Goal: Browse casually: Explore the website without a specific task or goal

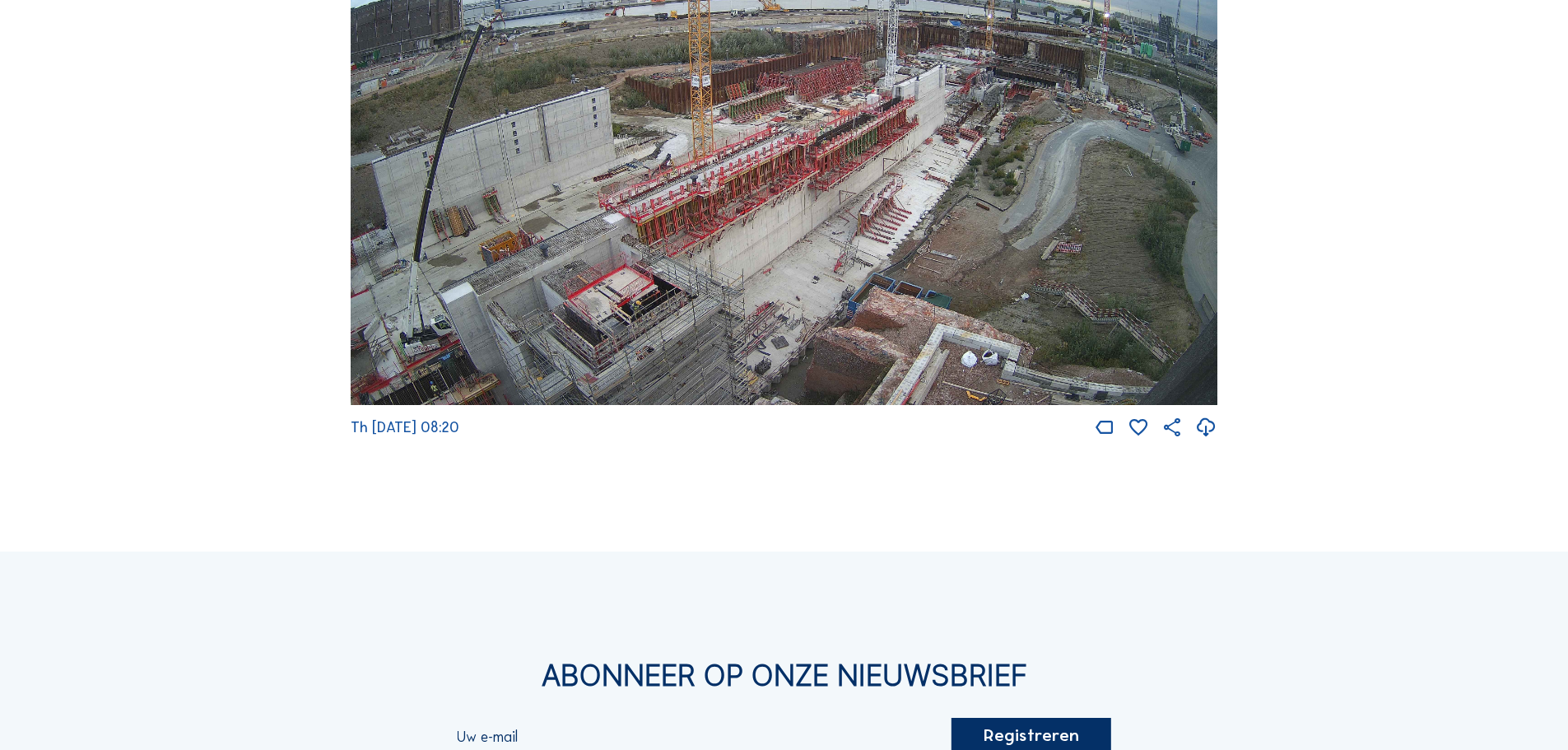
scroll to position [2966, 0]
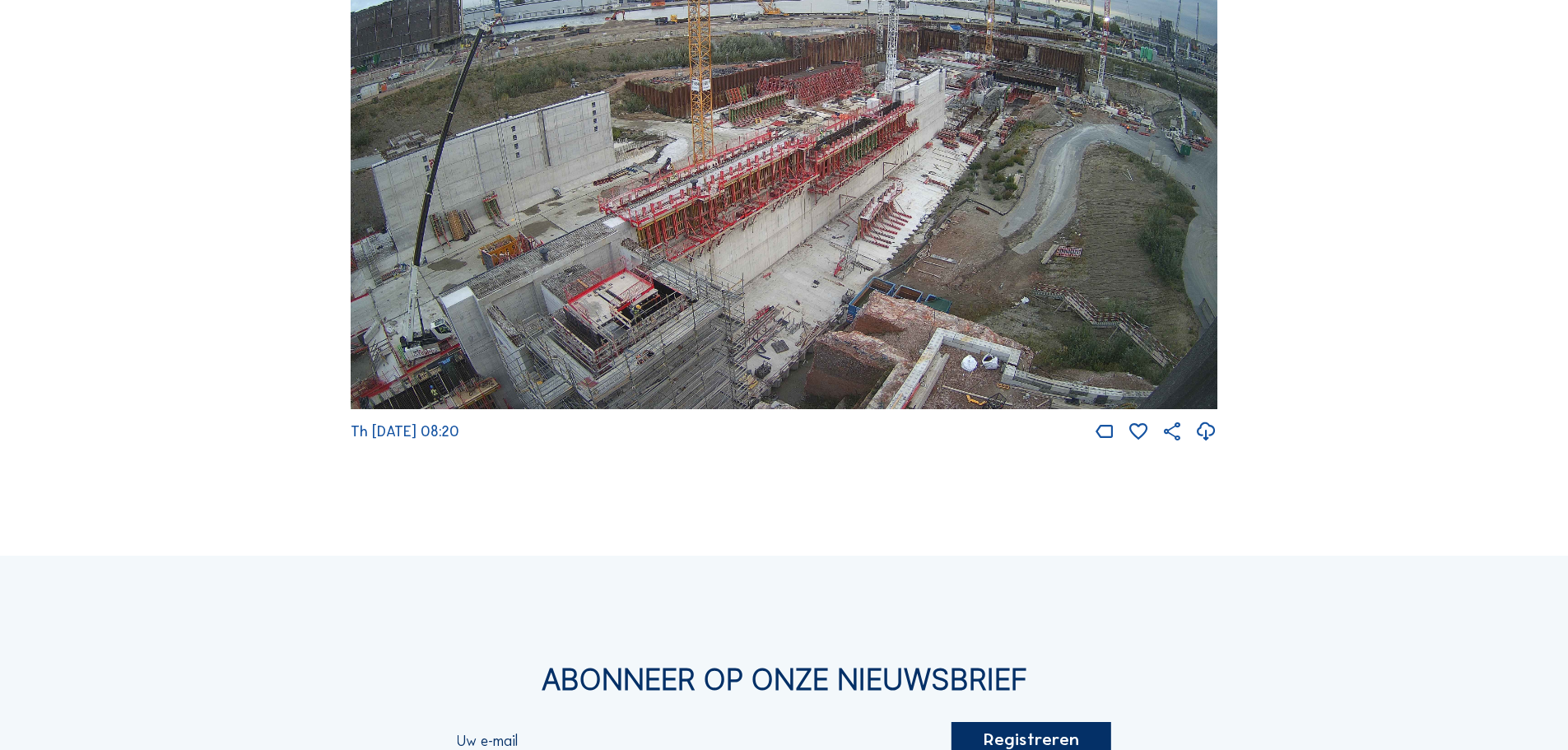
click at [700, 378] on img at bounding box center [784, 166] width 866 height 488
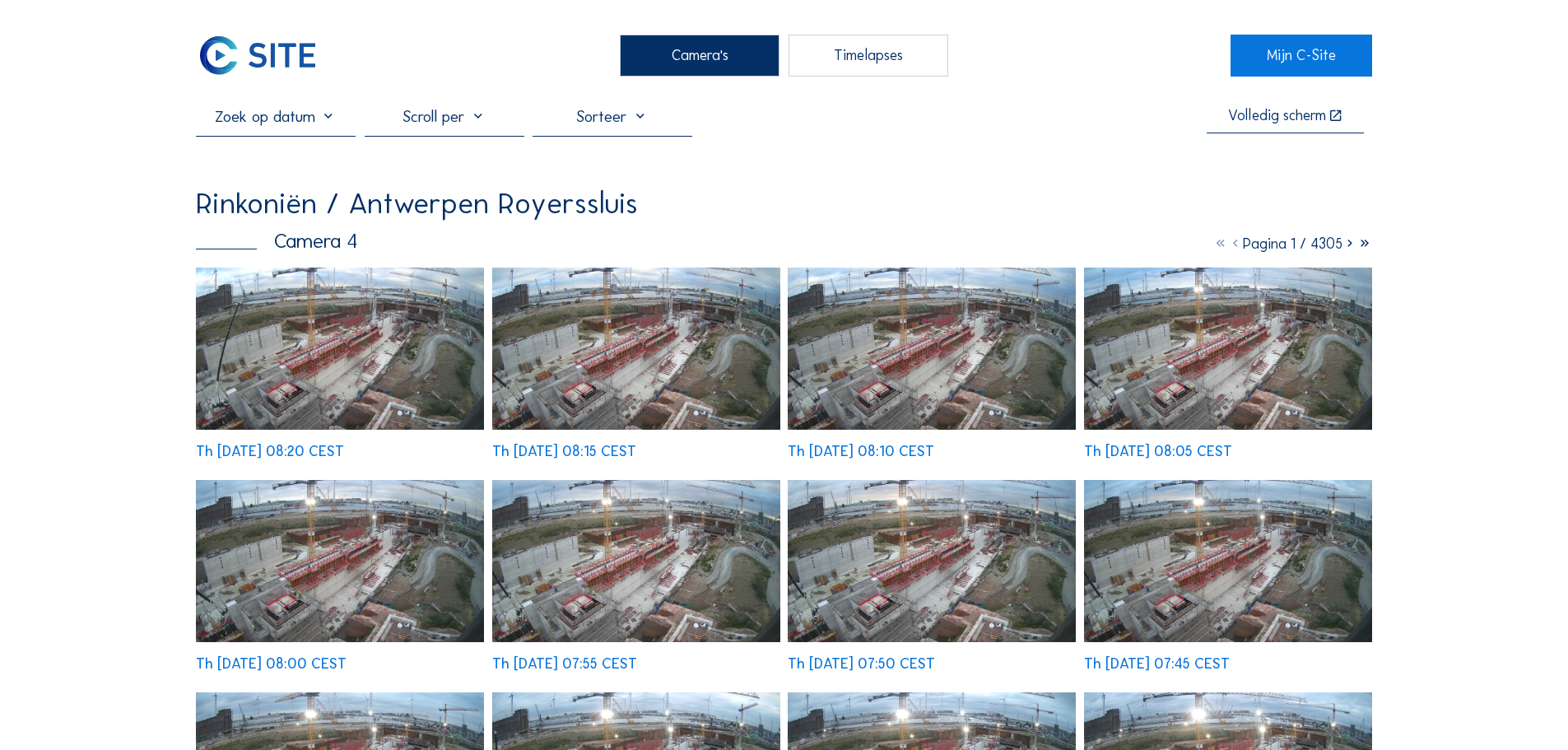
click at [434, 309] on img at bounding box center [340, 348] width 288 height 162
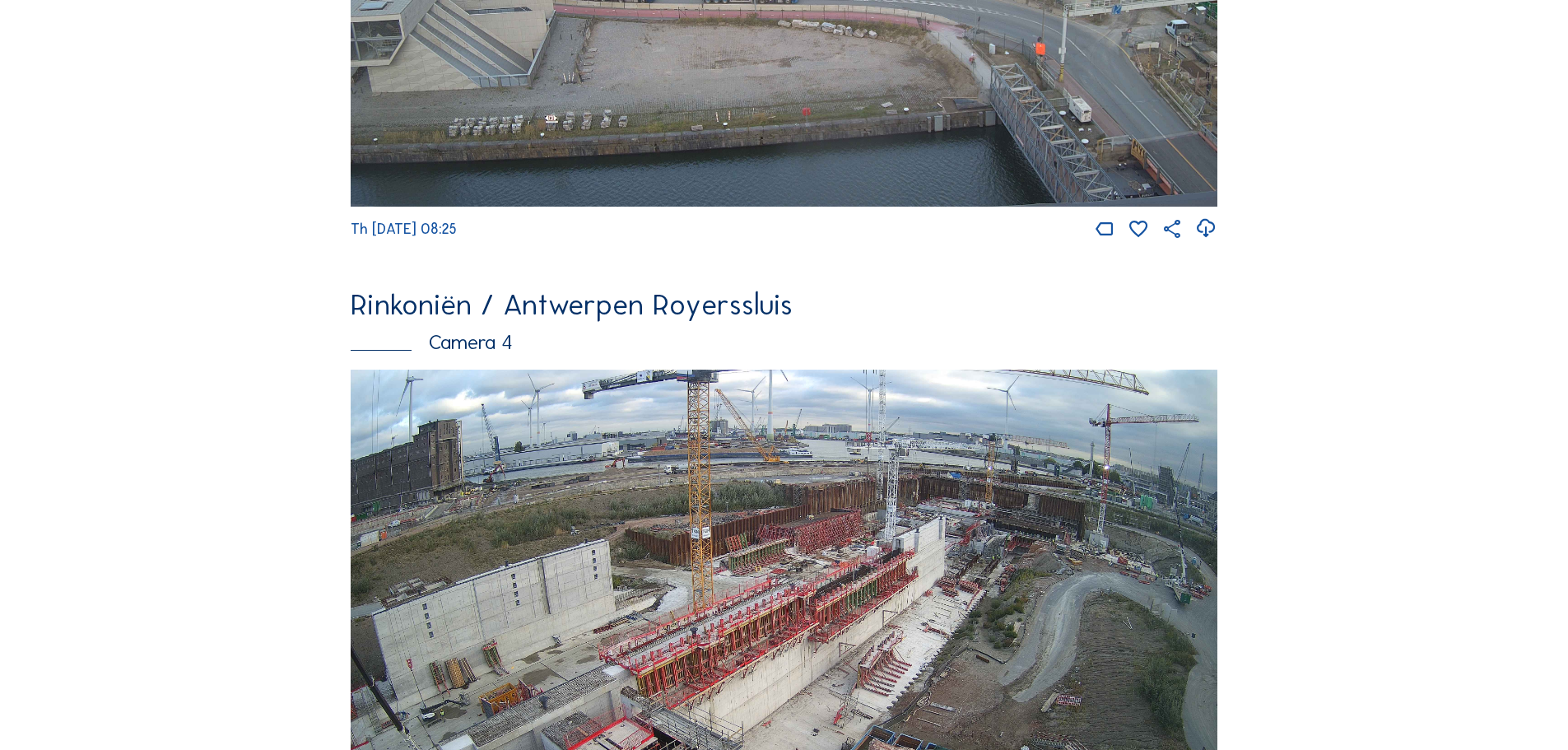
scroll to position [2523, 0]
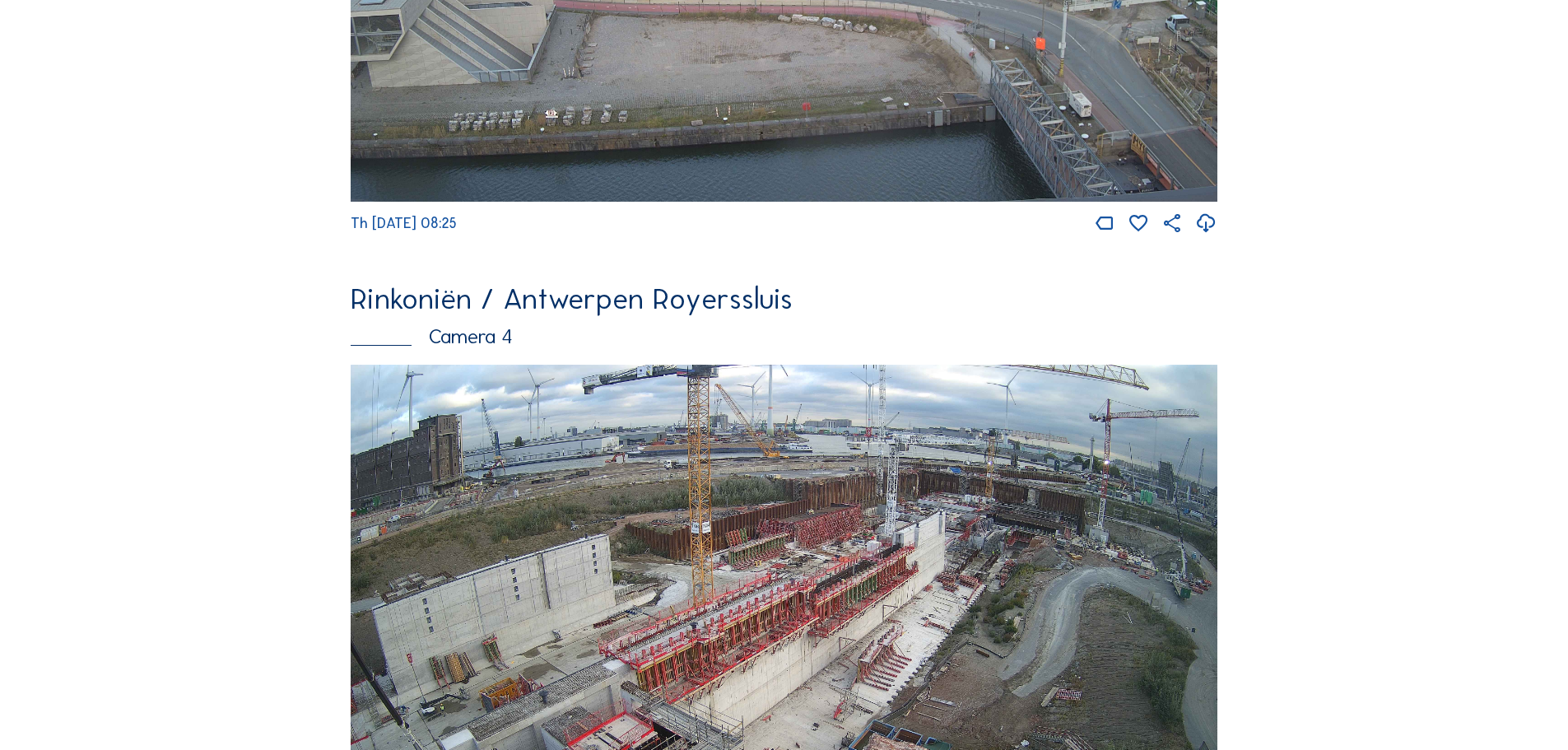
click at [734, 415] on img at bounding box center [784, 609] width 866 height 488
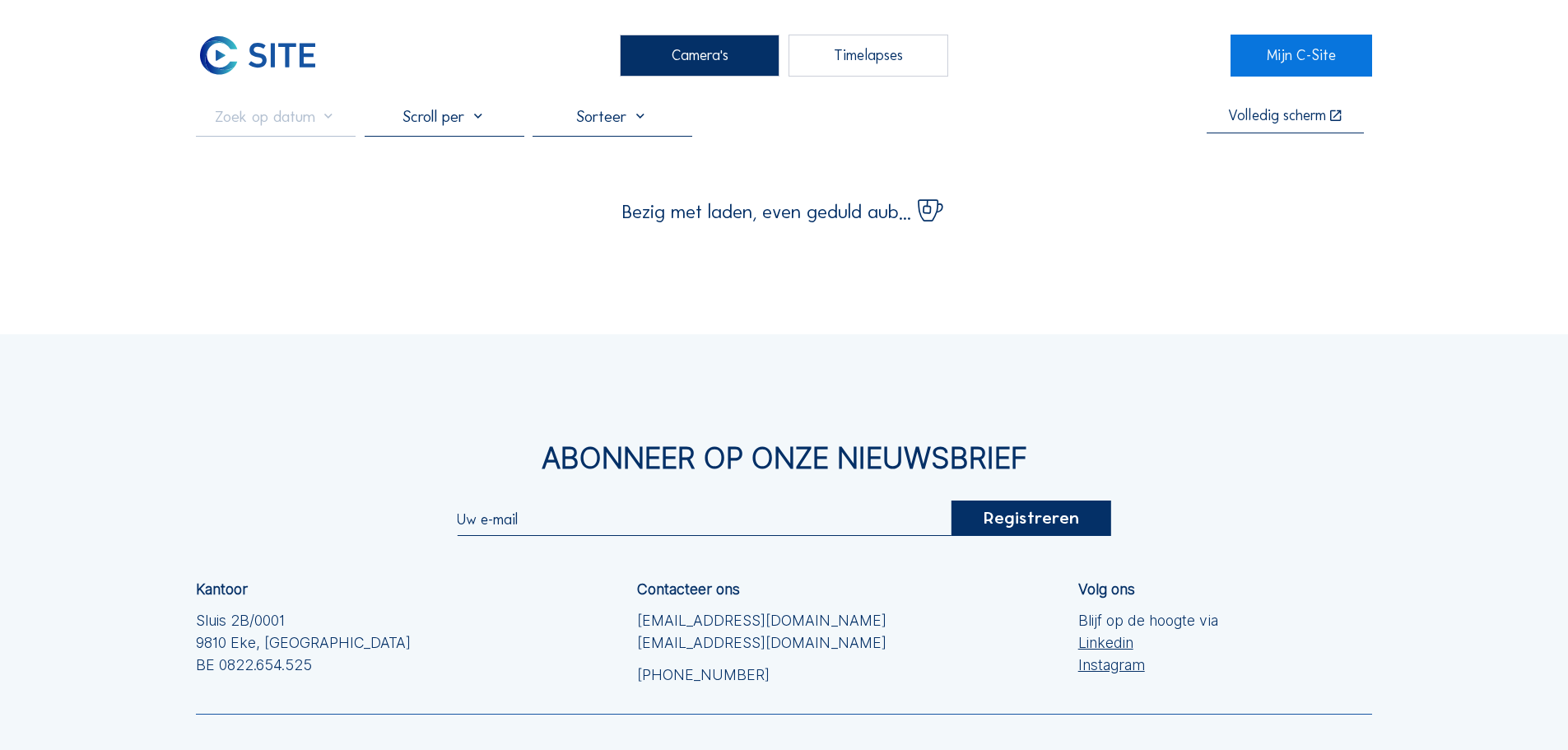
click at [734, 415] on div "Abonneer op onze nieuwsbrief Registreren Kantoor Sluis 2B/0001 [GEOGRAPHIC_DATA…" at bounding box center [784, 631] width 1568 height 594
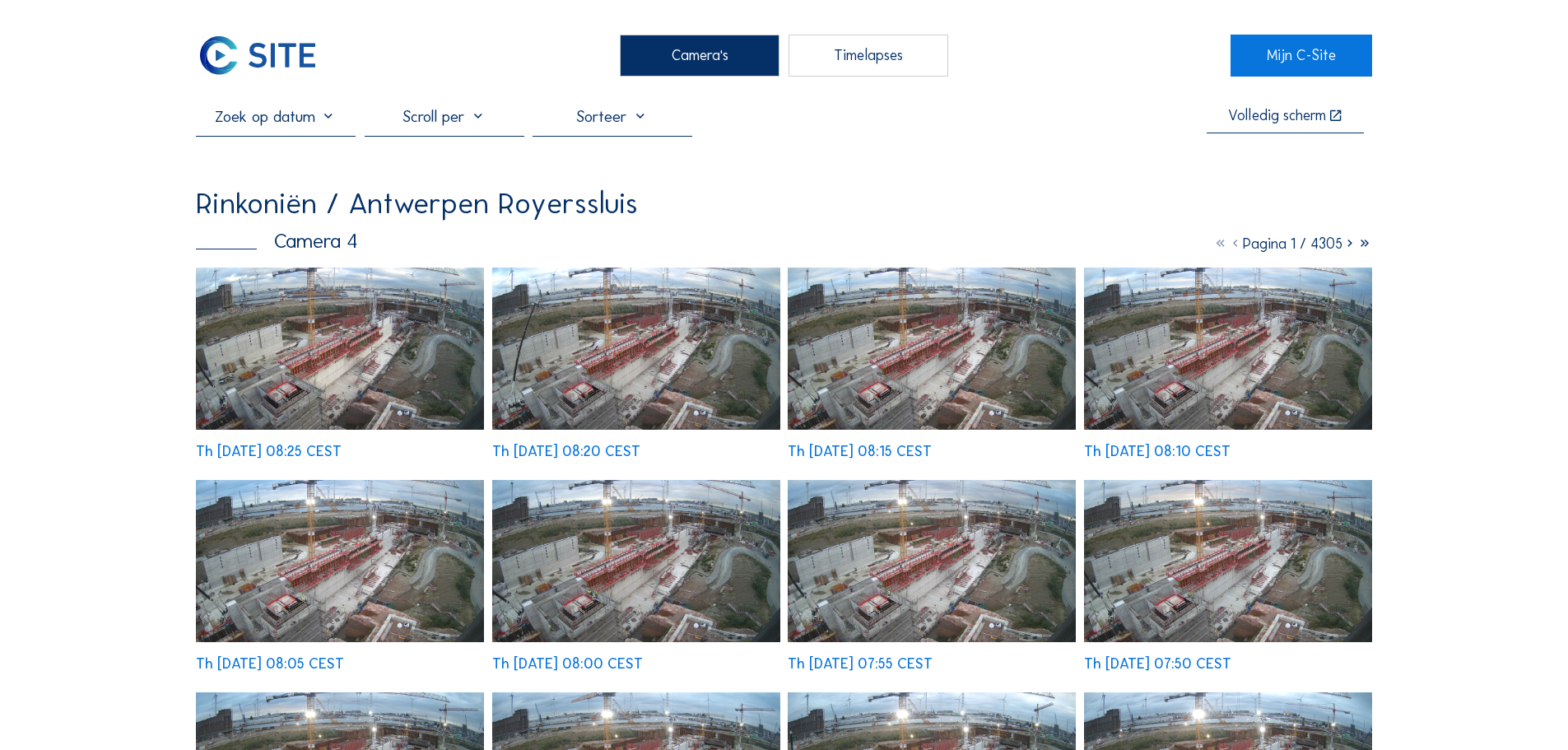
click at [401, 301] on img at bounding box center [340, 348] width 288 height 162
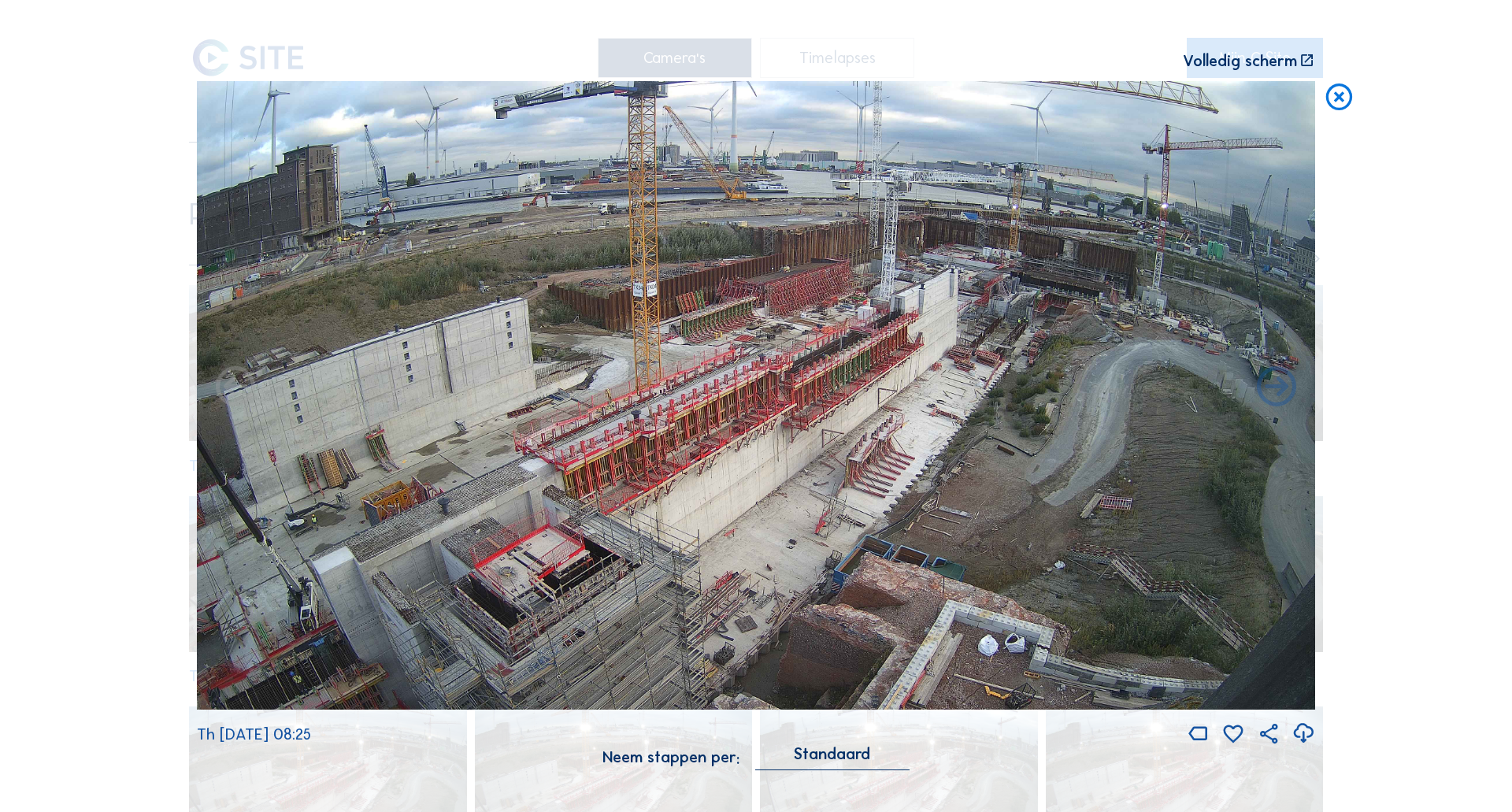
click at [1353, 101] on icon at bounding box center [1338, 97] width 31 height 33
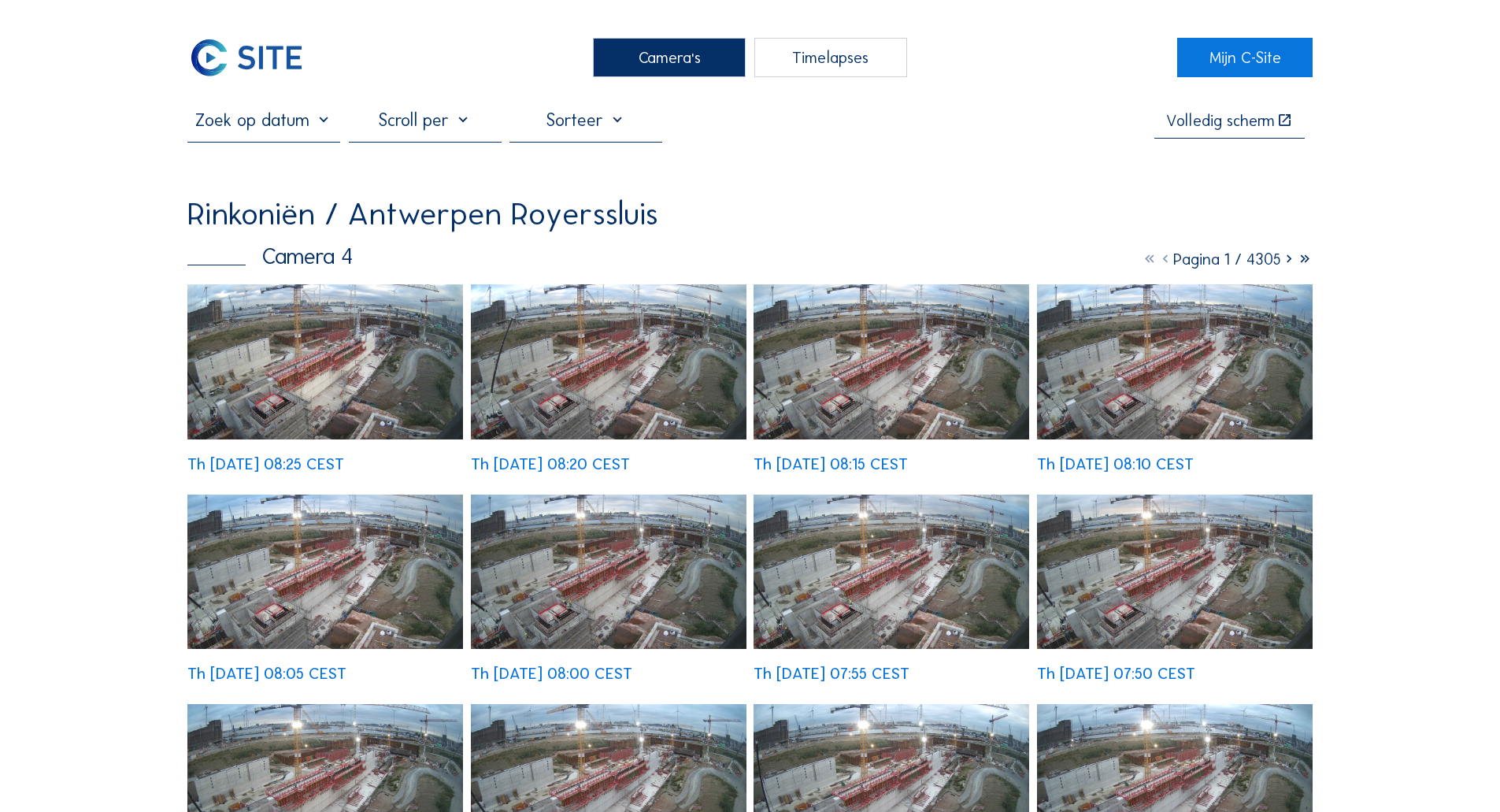
click at [282, 55] on img at bounding box center [246, 57] width 118 height 39
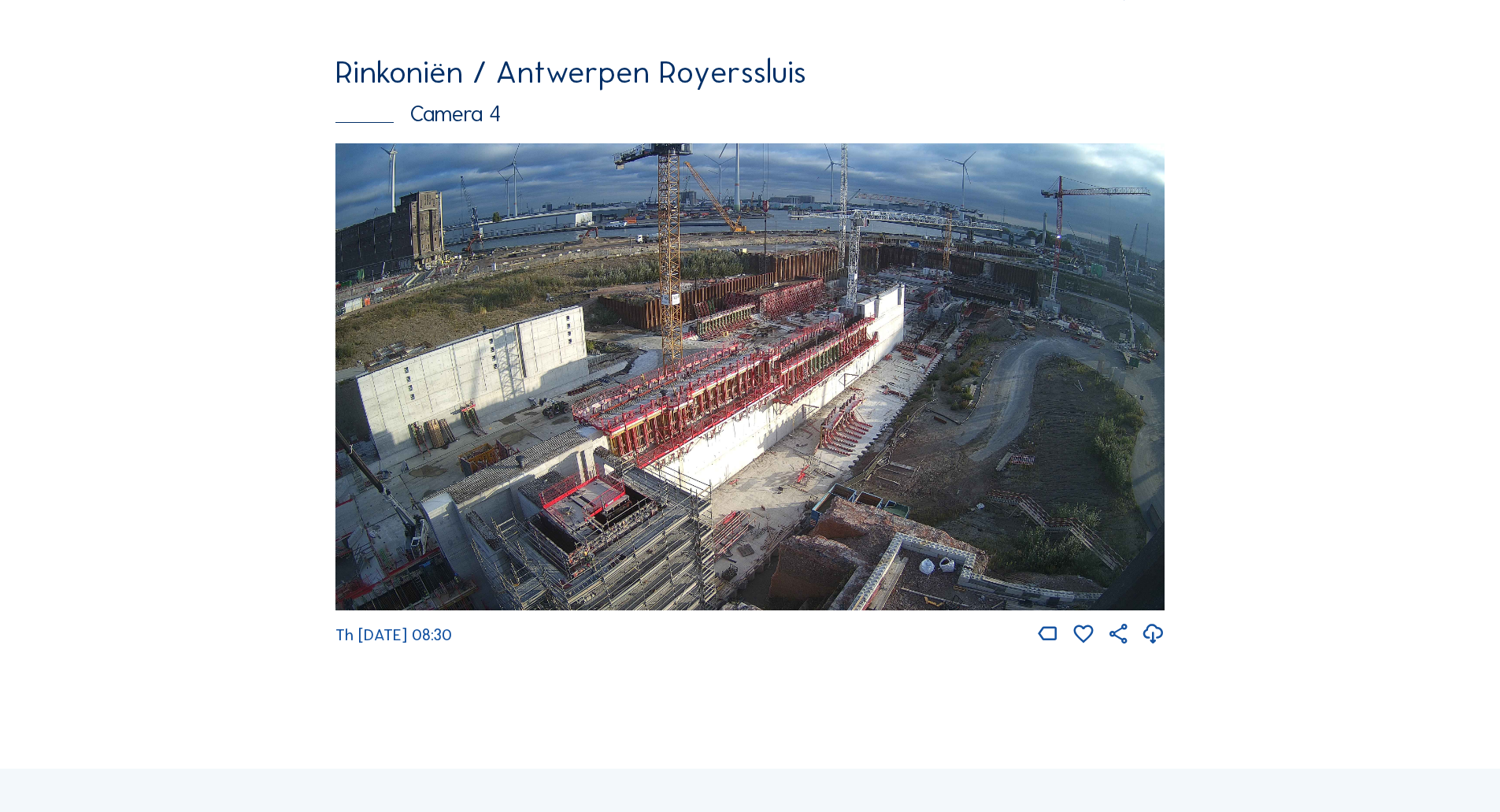
scroll to position [2860, 0]
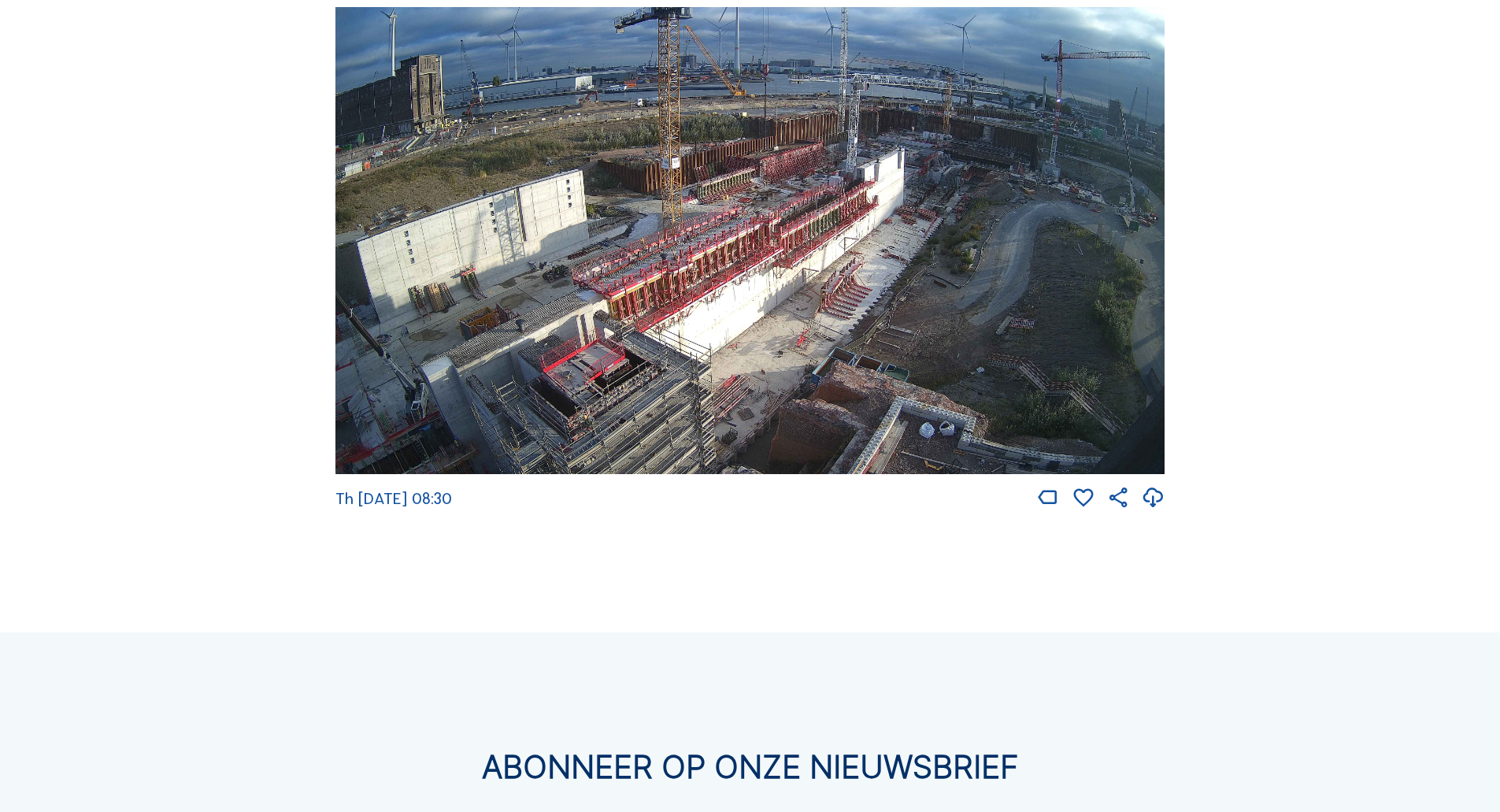
click at [409, 434] on img at bounding box center [750, 241] width 829 height 467
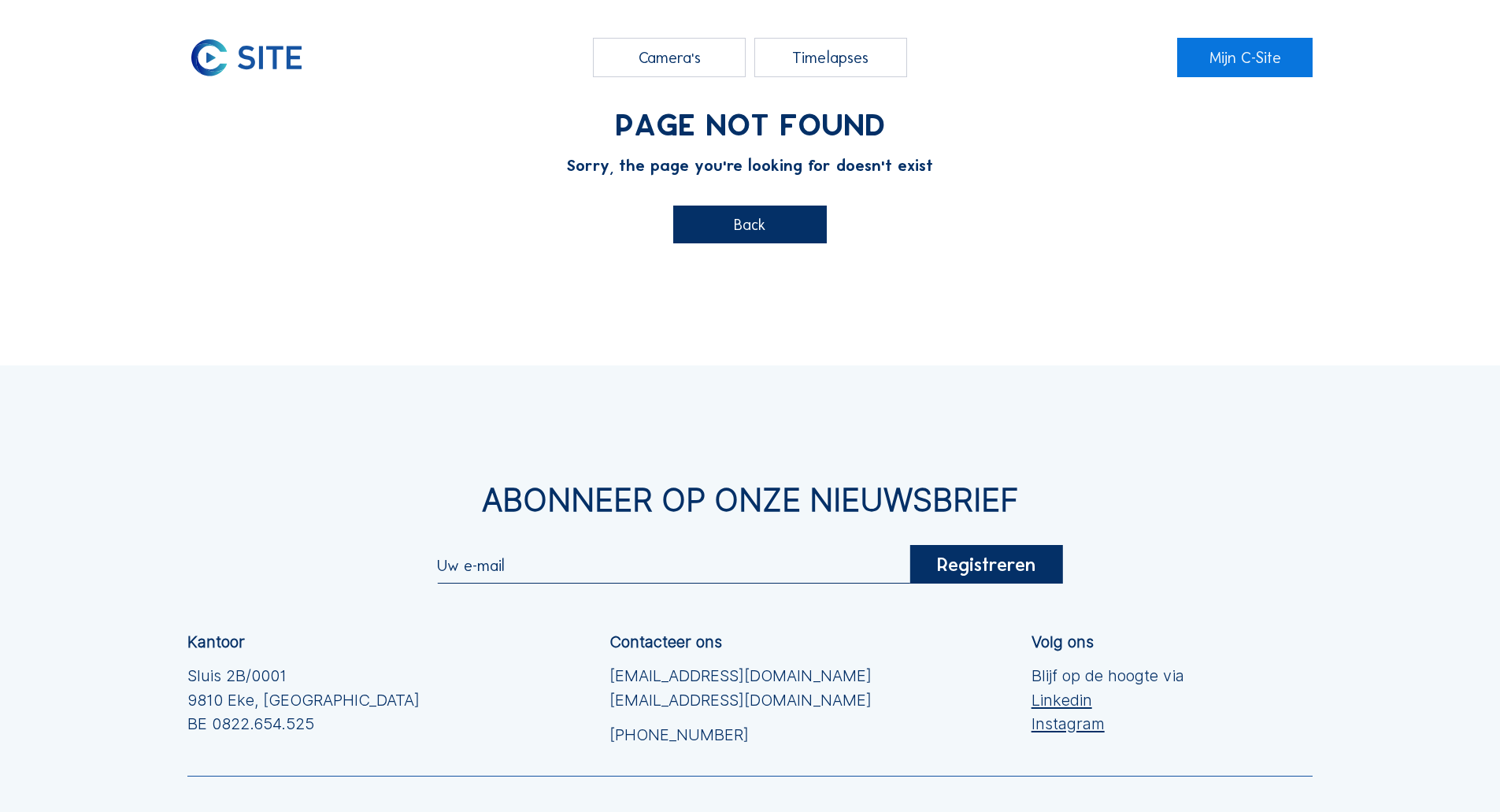
drag, startPoint x: 749, startPoint y: 207, endPoint x: 735, endPoint y: 226, distance: 23.6
click at [750, 207] on div "Back" at bounding box center [750, 224] width 153 height 38
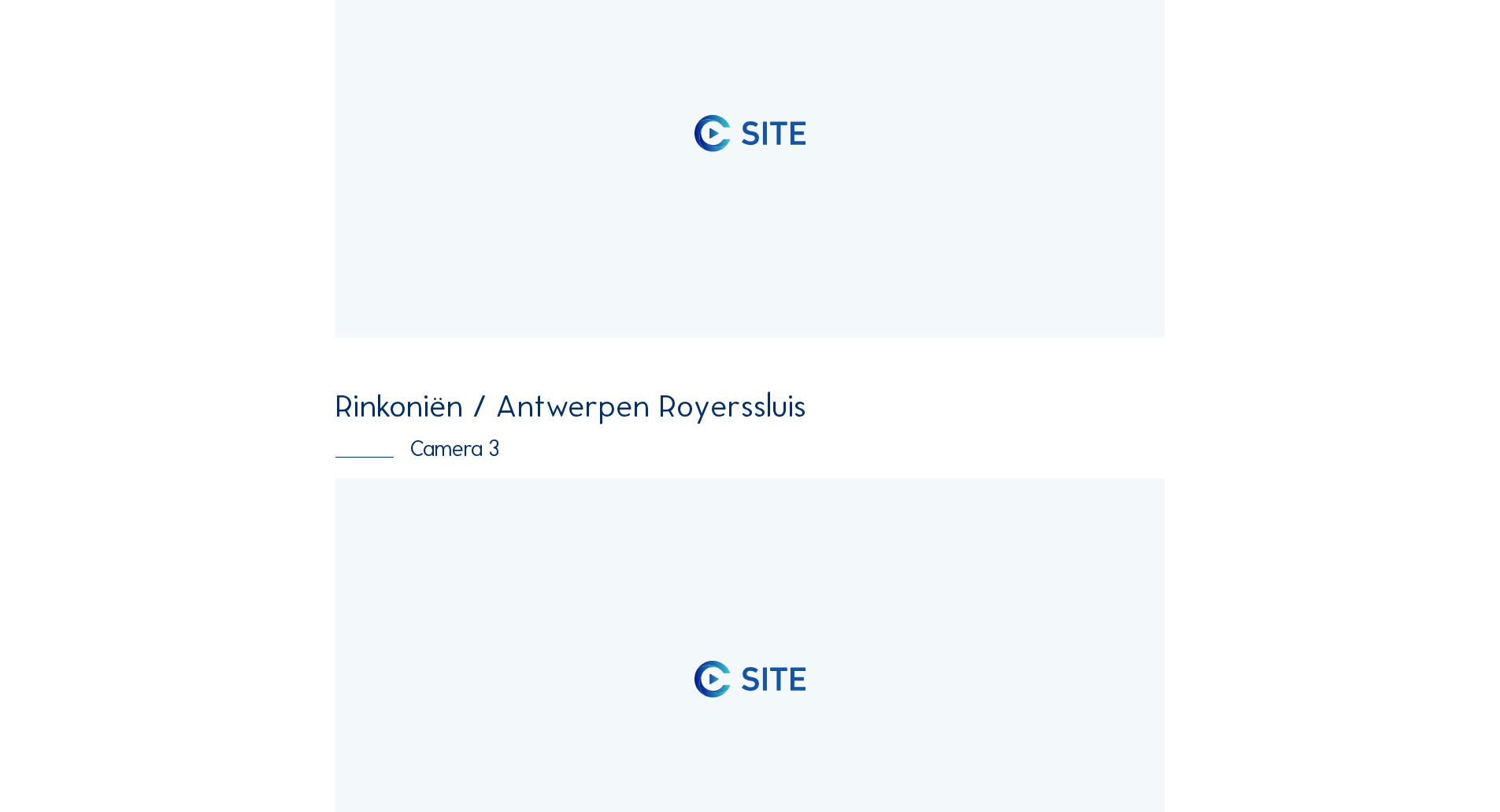
drag, startPoint x: 258, startPoint y: 435, endPoint x: 270, endPoint y: 646, distance: 211.3
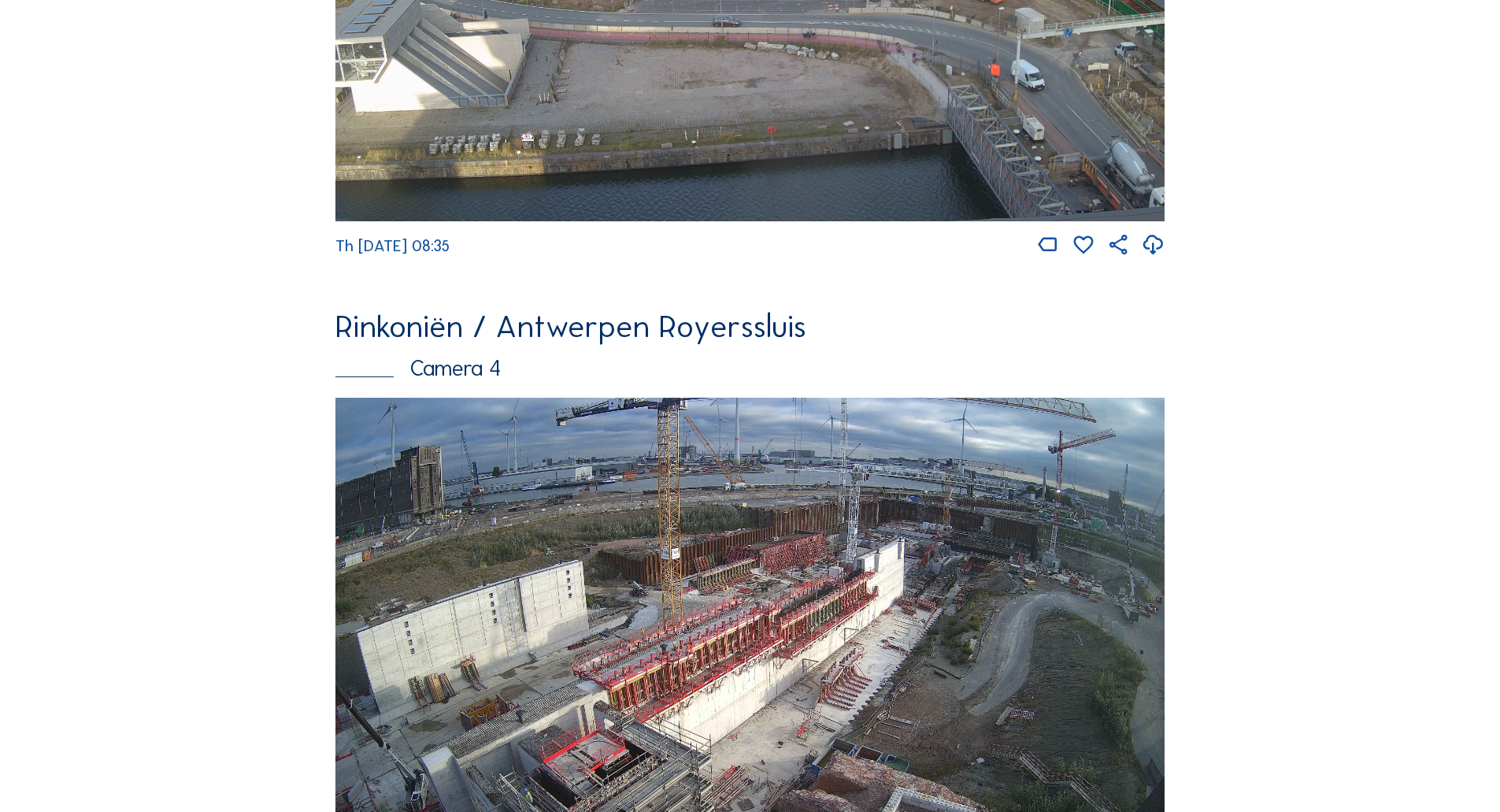
scroll to position [2654, 0]
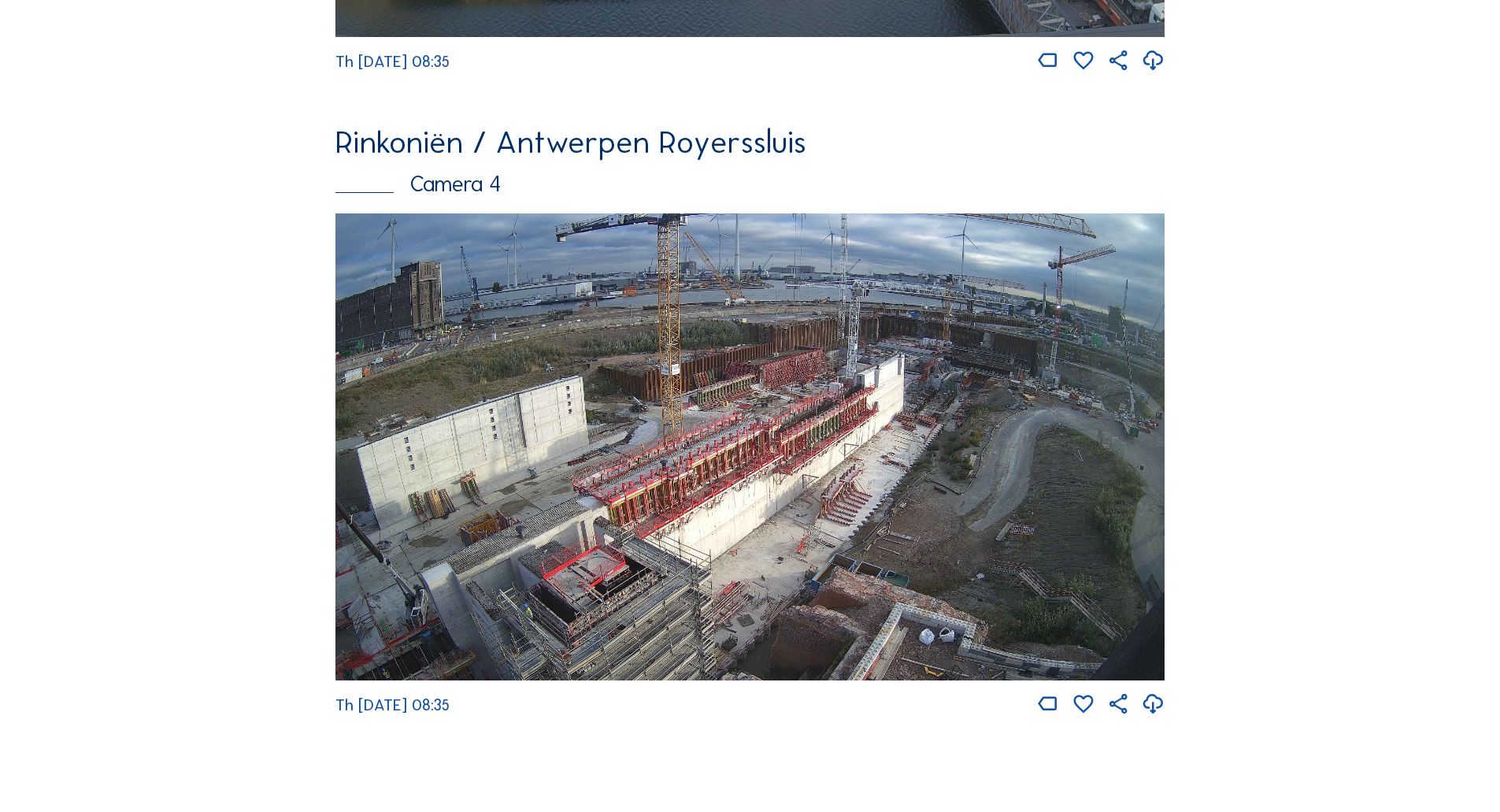
click at [372, 505] on img at bounding box center [750, 447] width 829 height 467
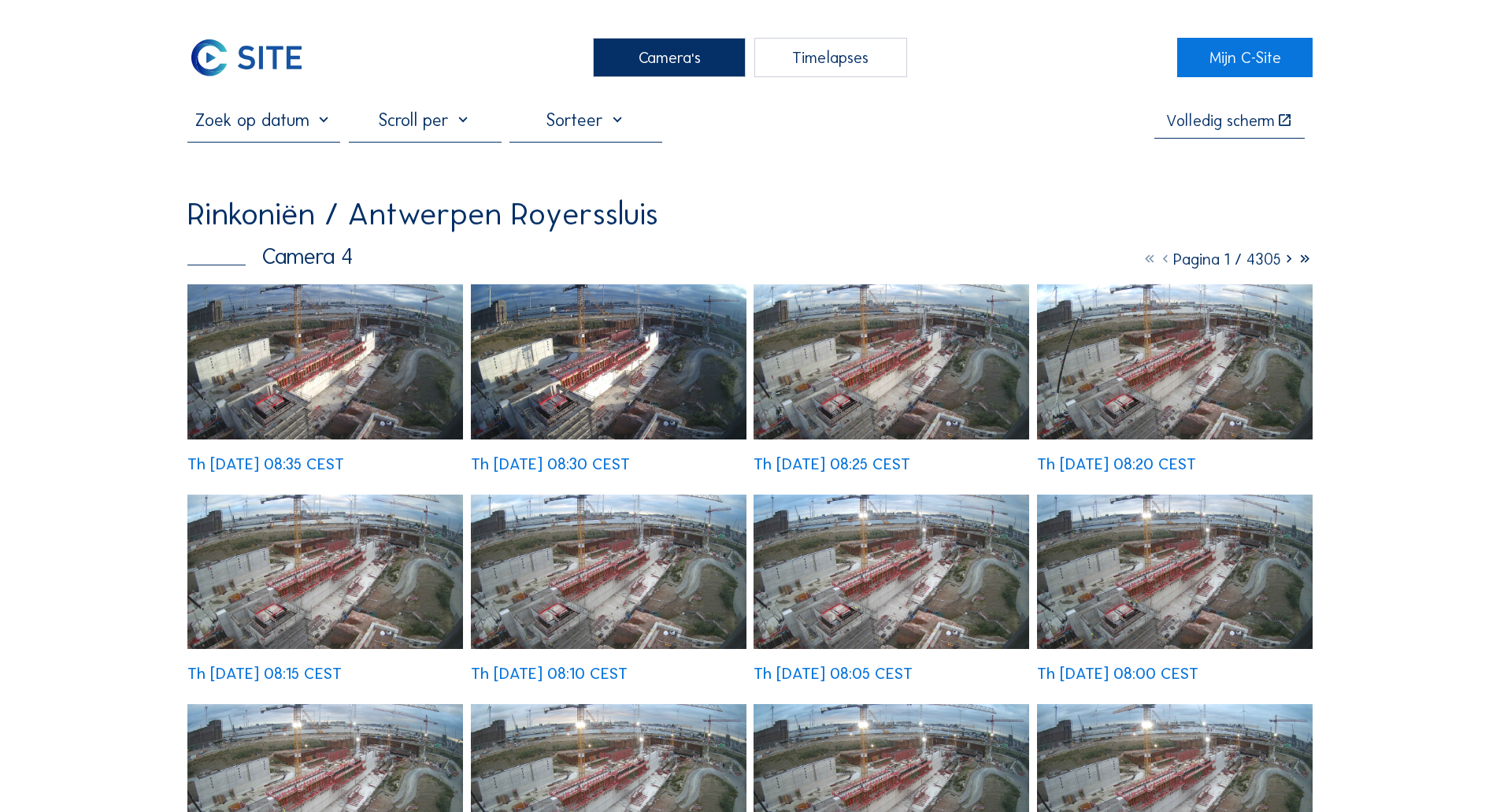
click at [341, 385] on img at bounding box center [325, 361] width 275 height 155
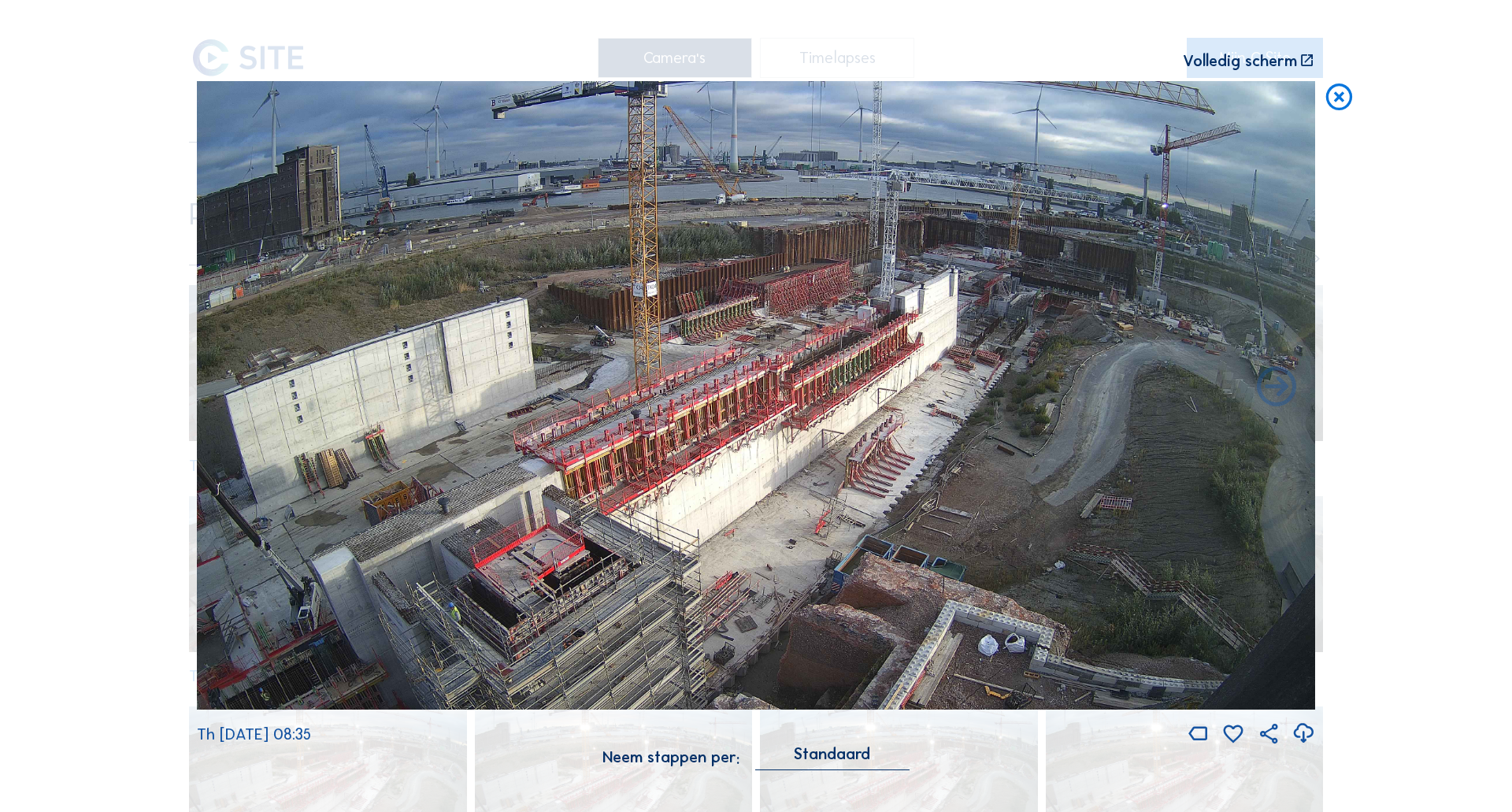
drag, startPoint x: 1327, startPoint y: 92, endPoint x: 1382, endPoint y: 166, distance: 92.2
click at [1330, 93] on icon at bounding box center [1338, 97] width 31 height 33
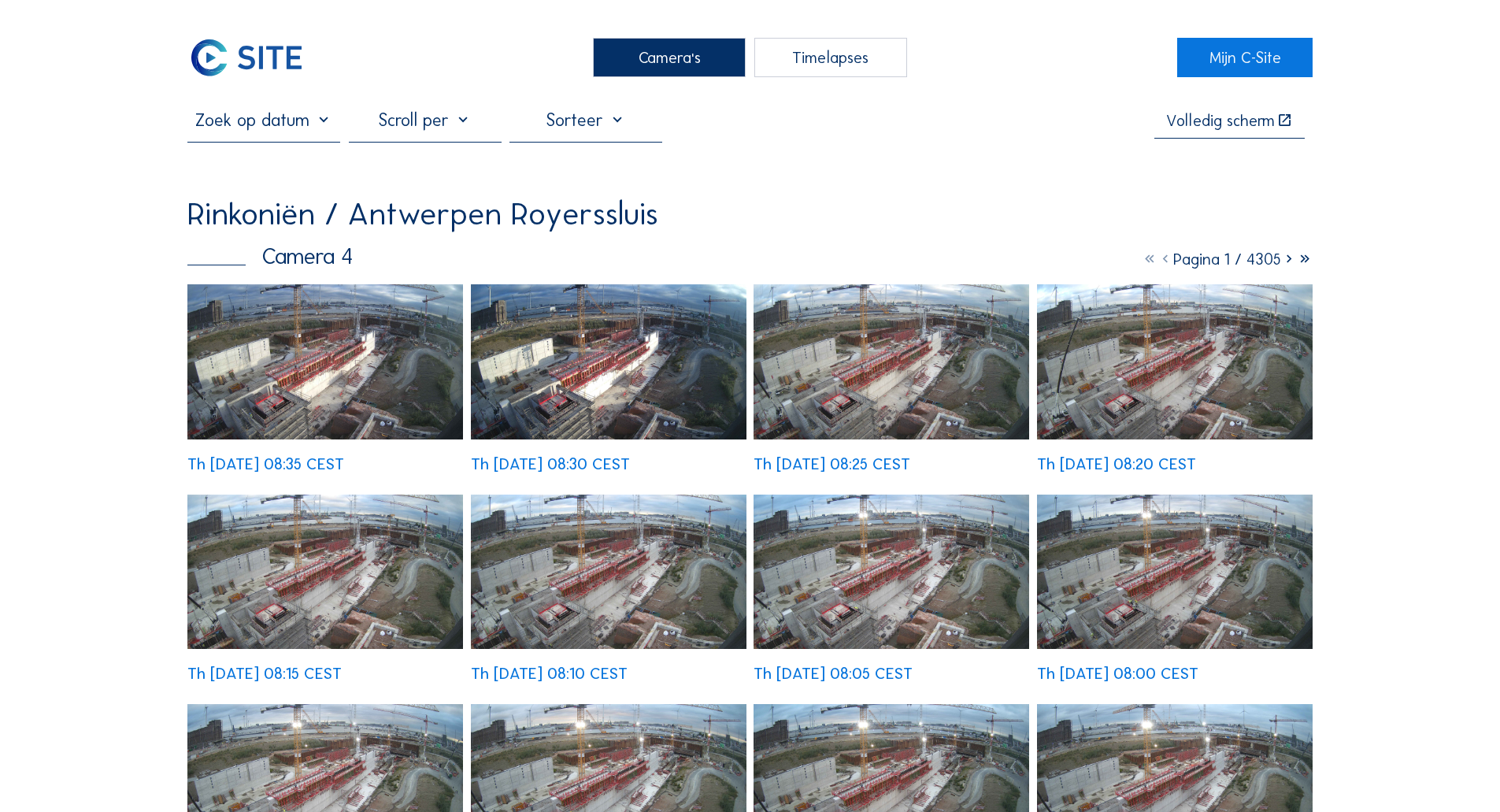
drag, startPoint x: 266, startPoint y: 44, endPoint x: 266, endPoint y: 87, distance: 43.0
click at [266, 44] on img at bounding box center [246, 57] width 118 height 39
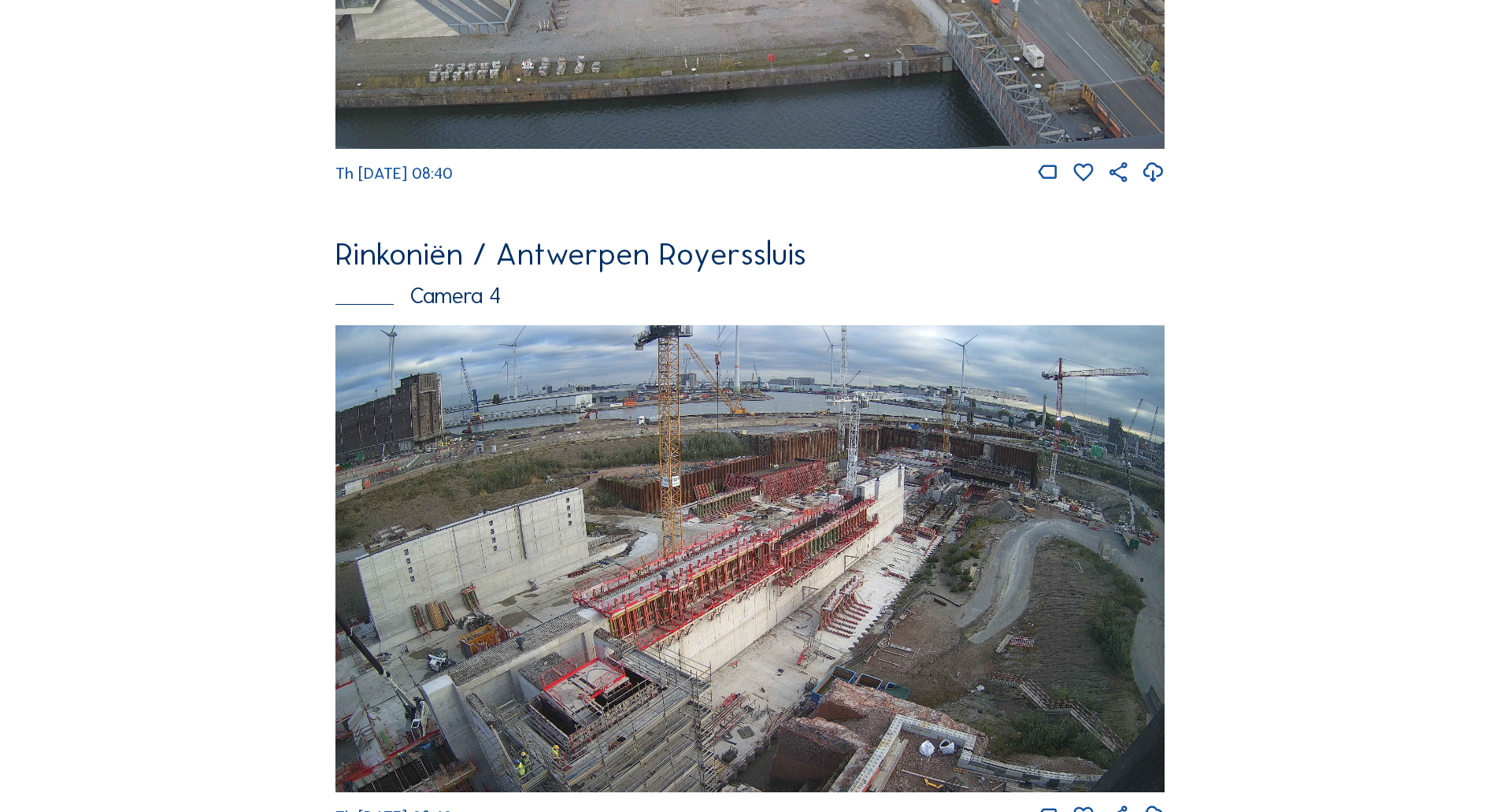
scroll to position [2620, 0]
